Goal: Navigation & Orientation: Find specific page/section

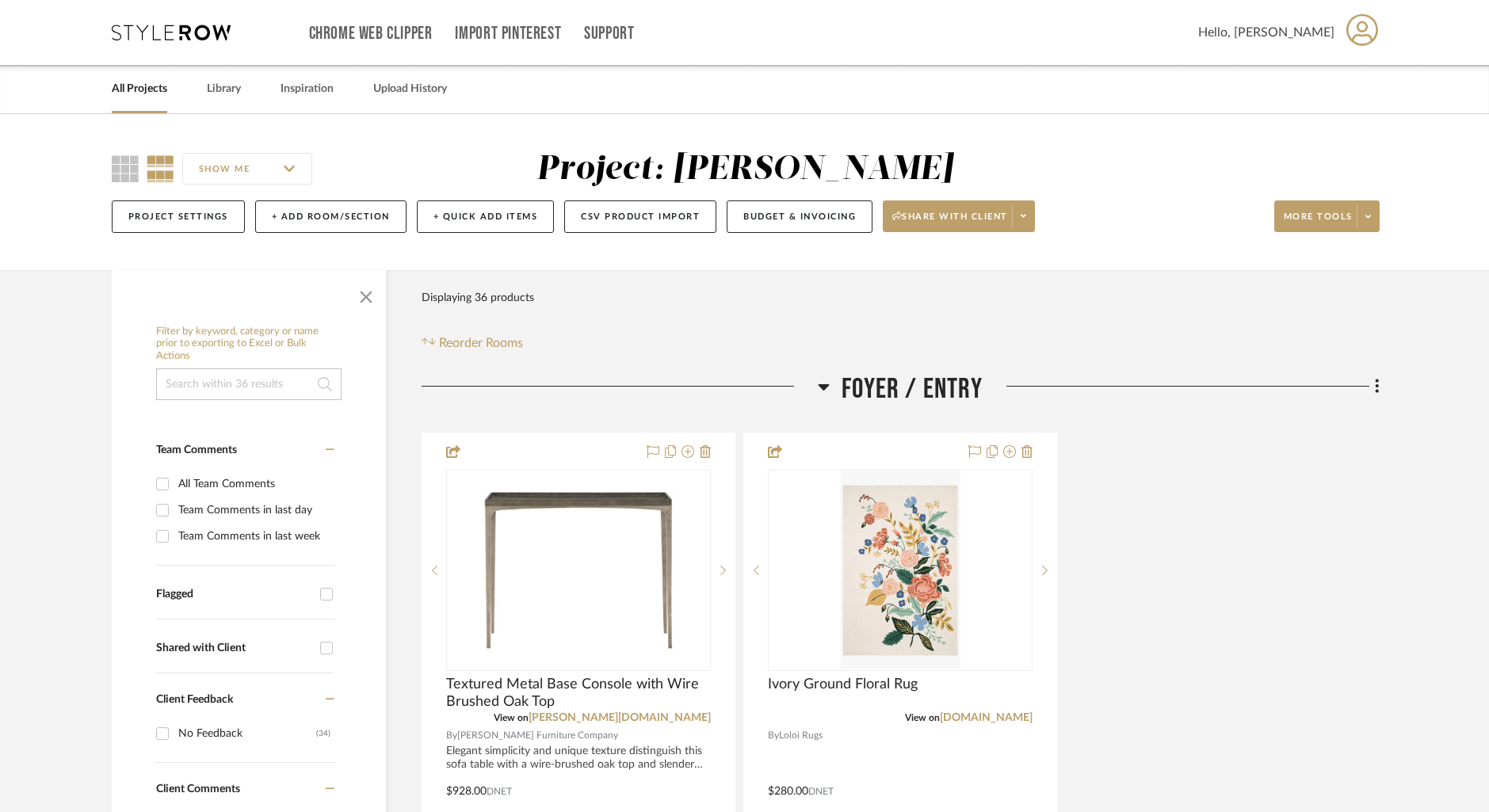
click at [138, 90] on link "All Projects" at bounding box center [139, 89] width 55 height 21
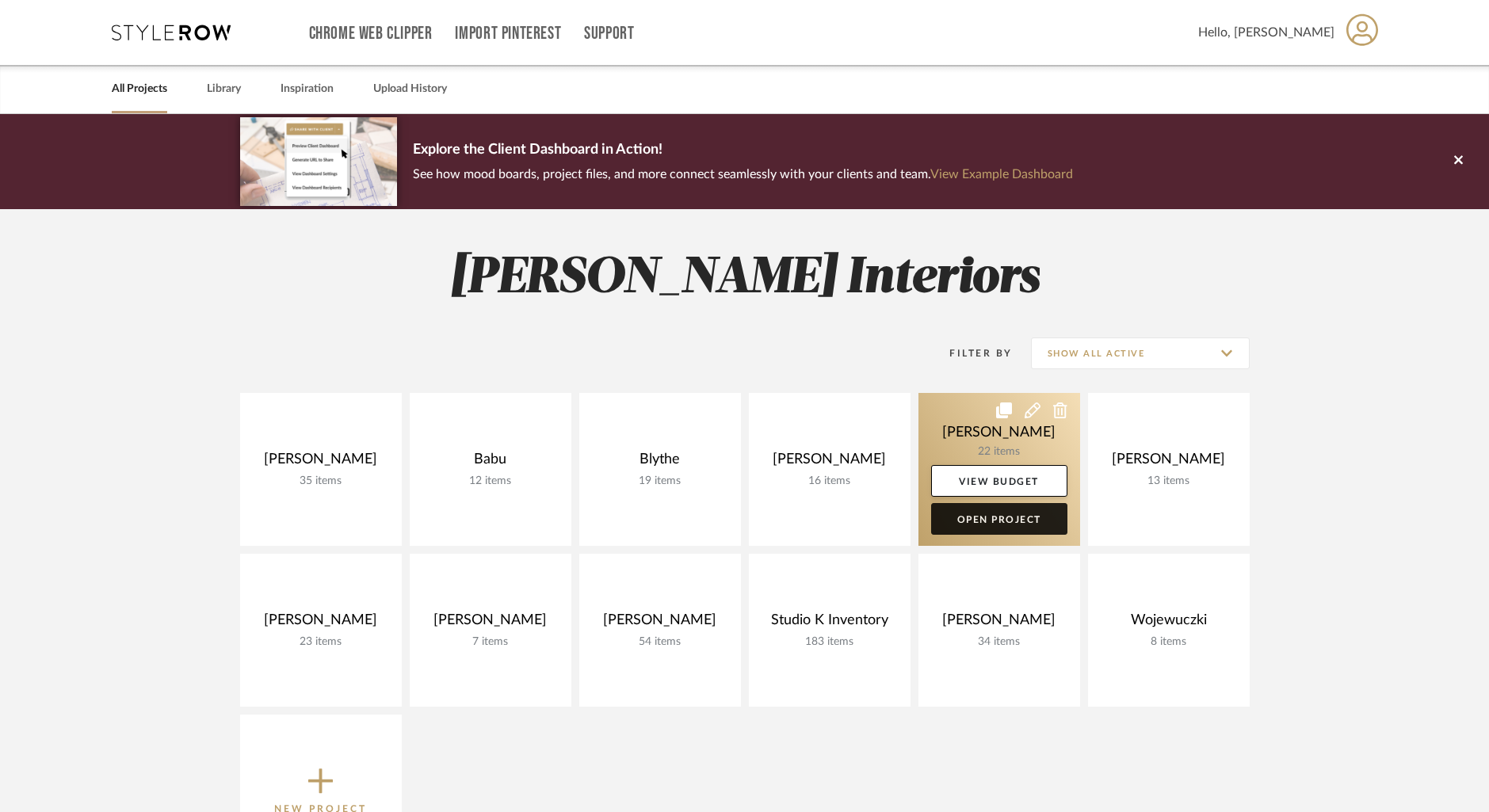
click at [991, 522] on link "Open Project" at bounding box center [999, 519] width 136 height 32
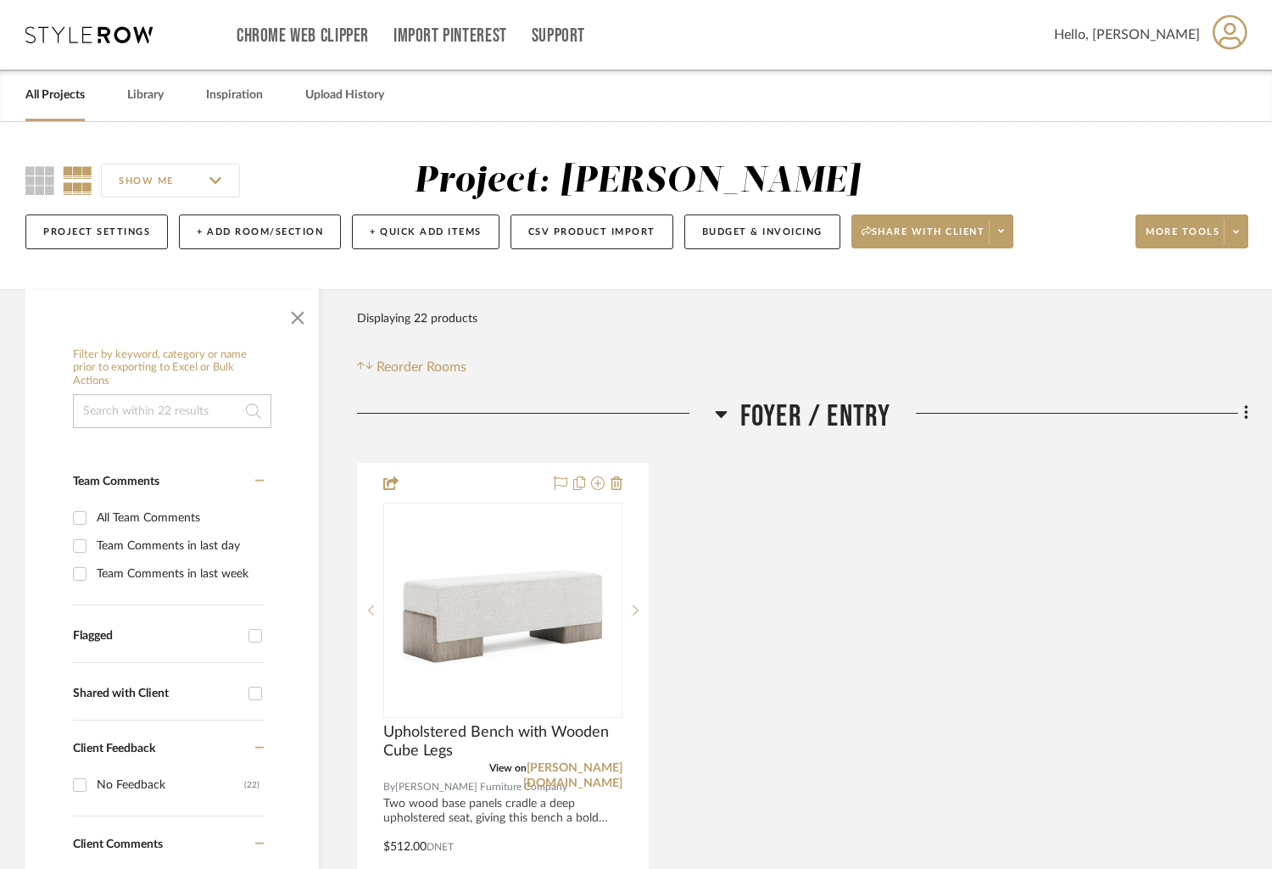
click at [64, 98] on link "All Projects" at bounding box center [54, 95] width 59 height 23
